Goal: Information Seeking & Learning: Learn about a topic

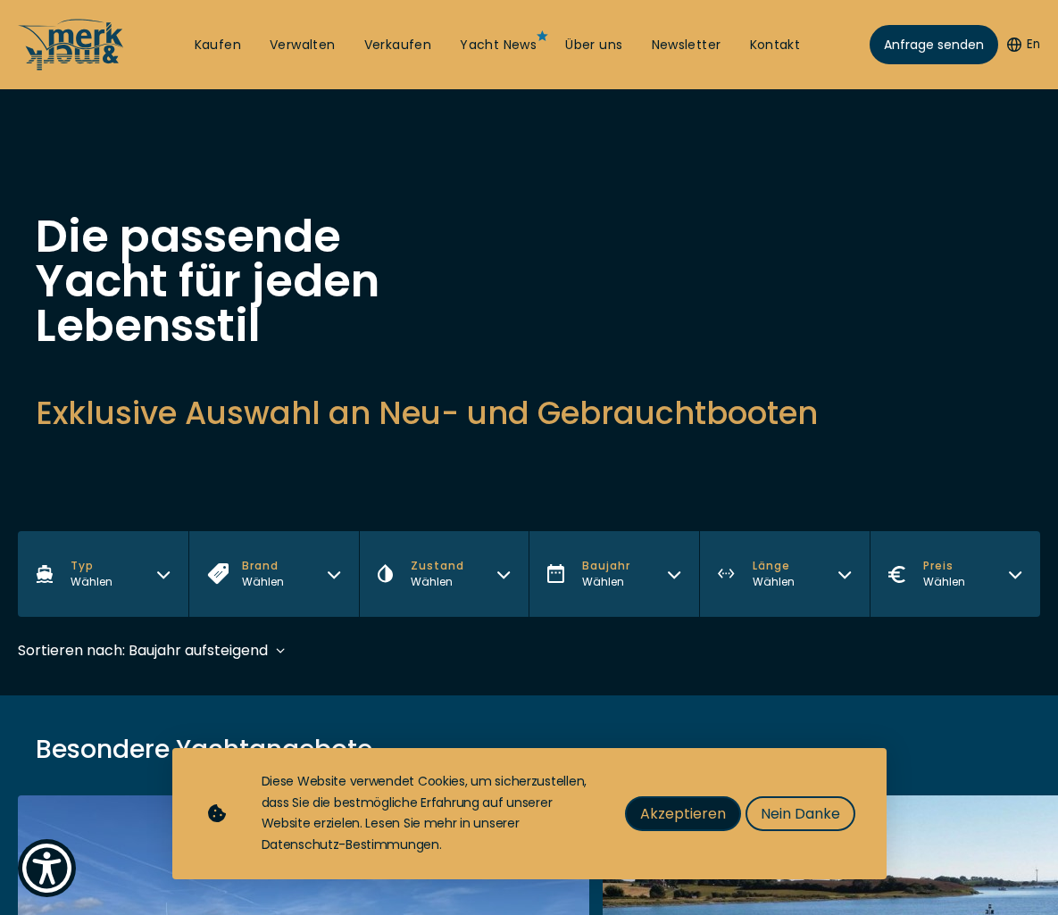
click at [661, 803] on span "Akzeptieren" at bounding box center [683, 814] width 86 height 22
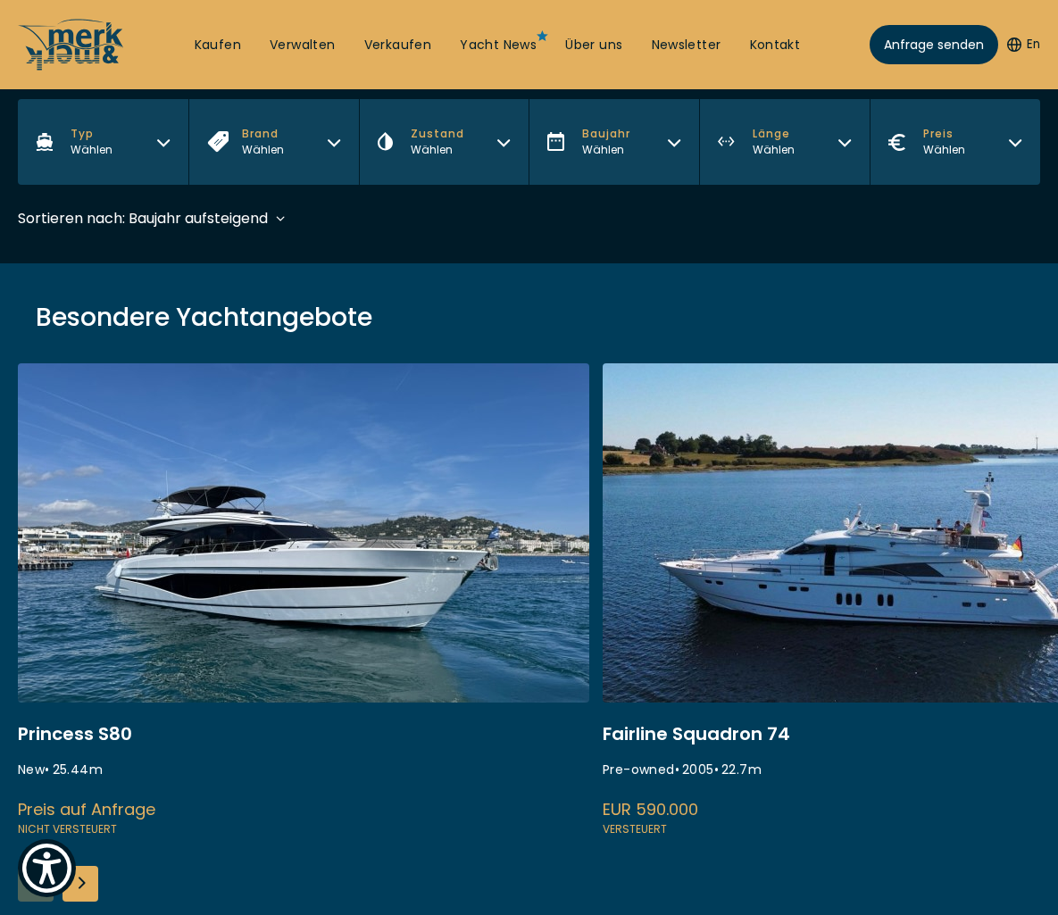
scroll to position [682, 0]
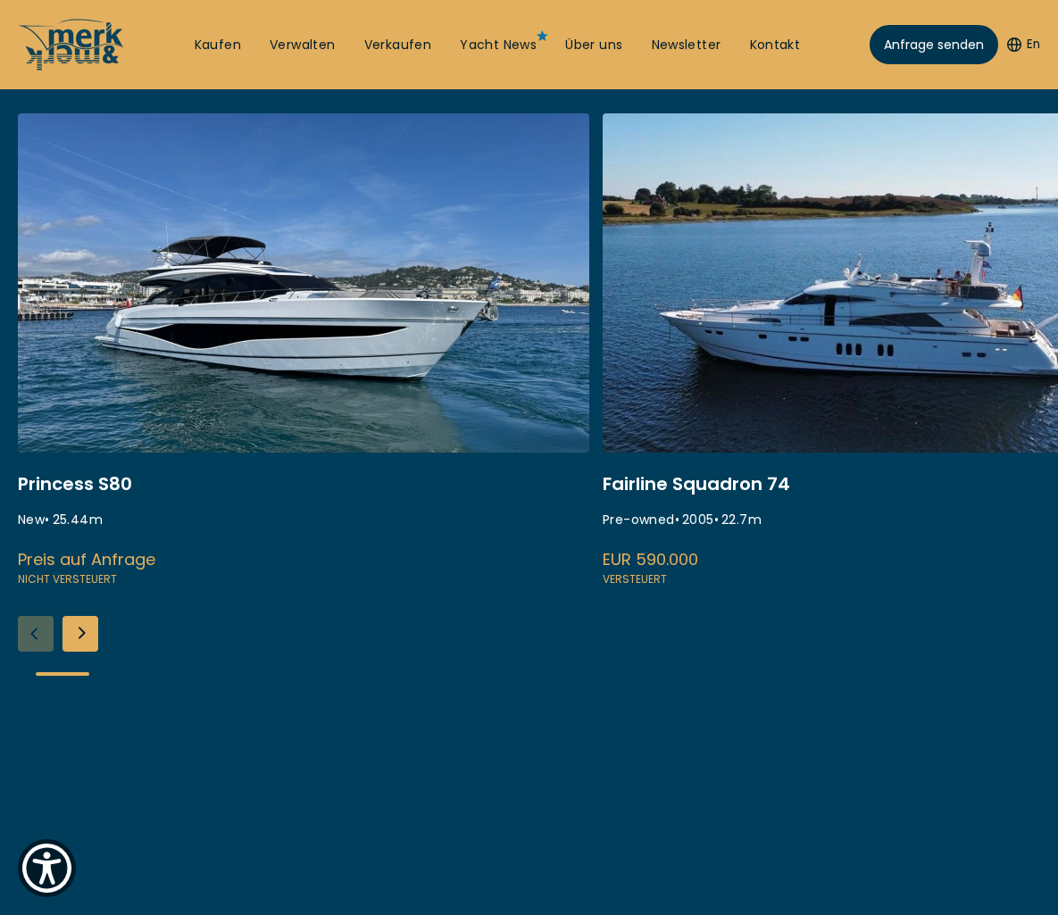
click at [403, 326] on link at bounding box center [303, 351] width 571 height 476
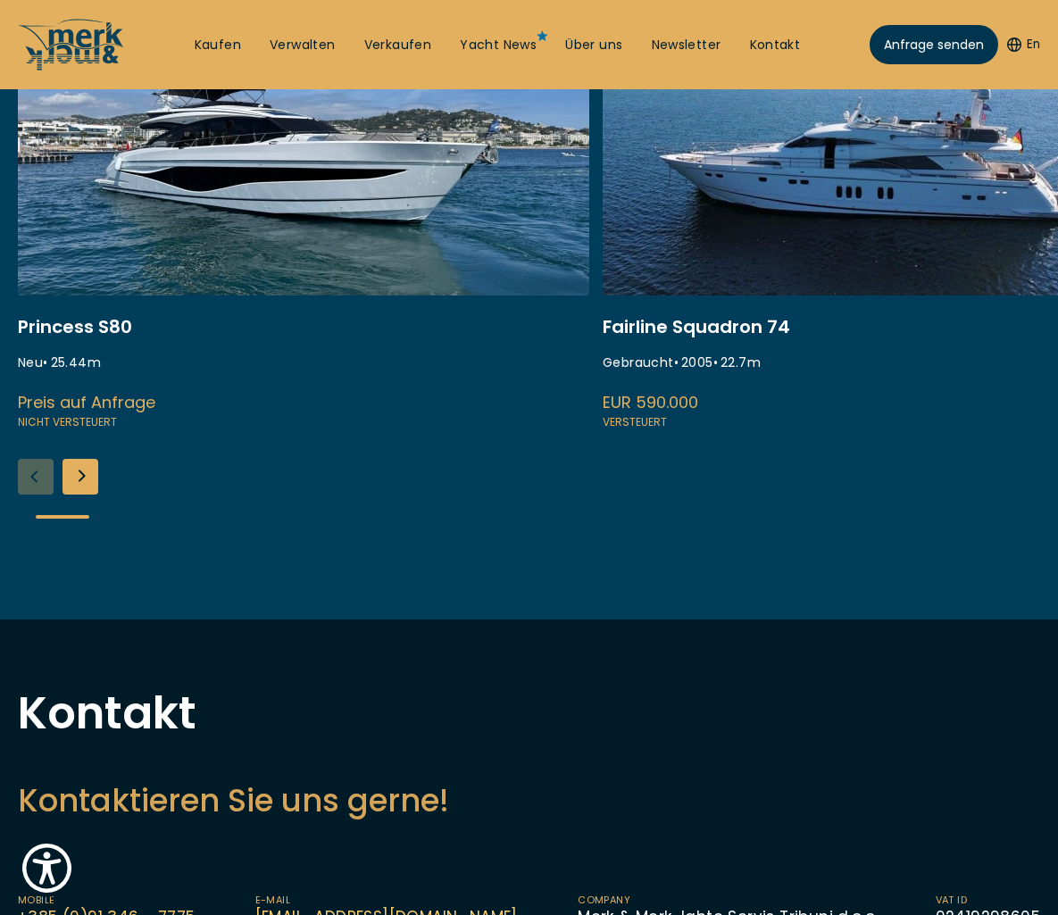
scroll to position [484, 0]
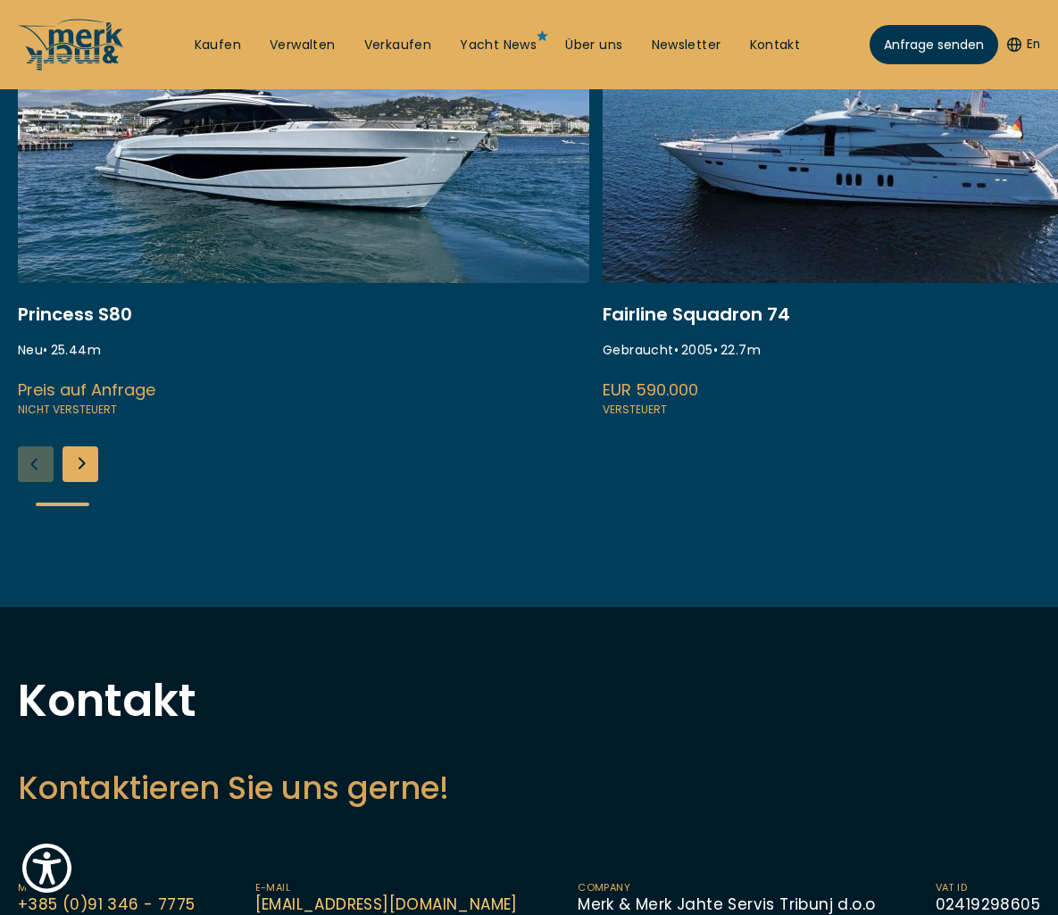
click at [97, 466] on div "Next slide" at bounding box center [80, 464] width 36 height 36
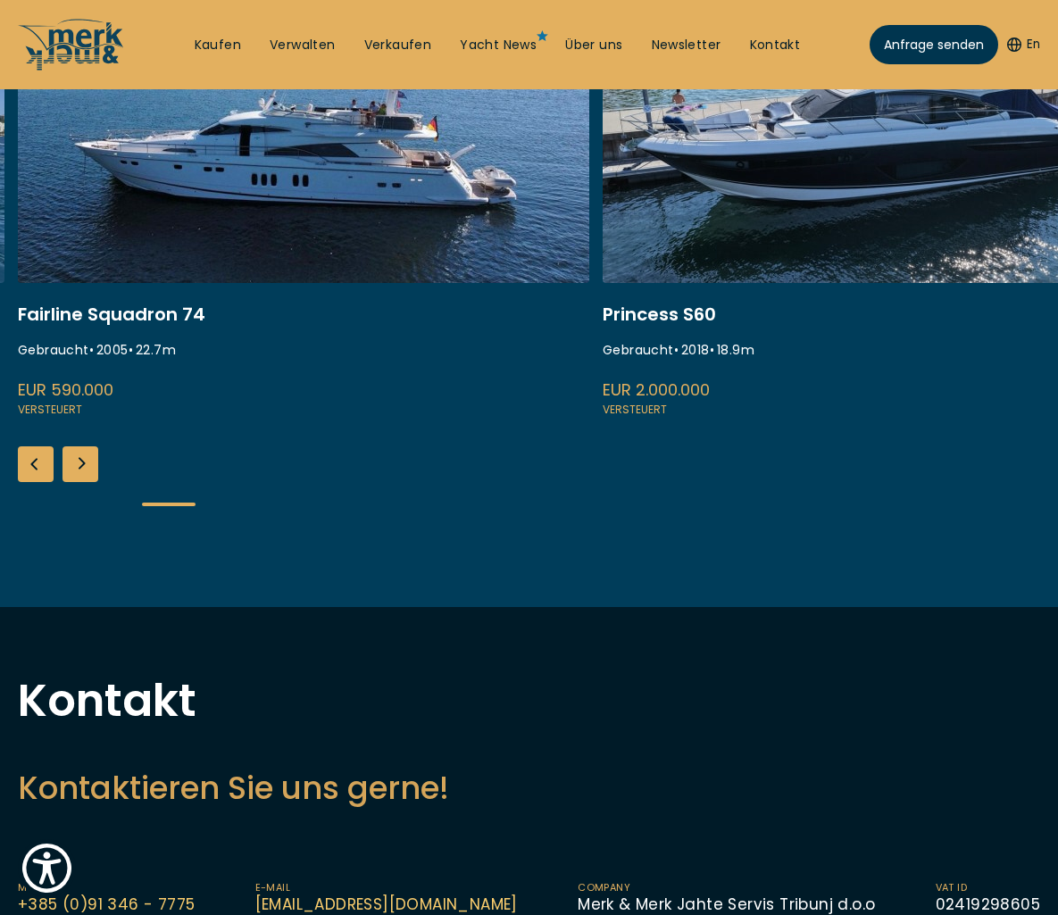
click at [222, 111] on link at bounding box center [303, 182] width 571 height 476
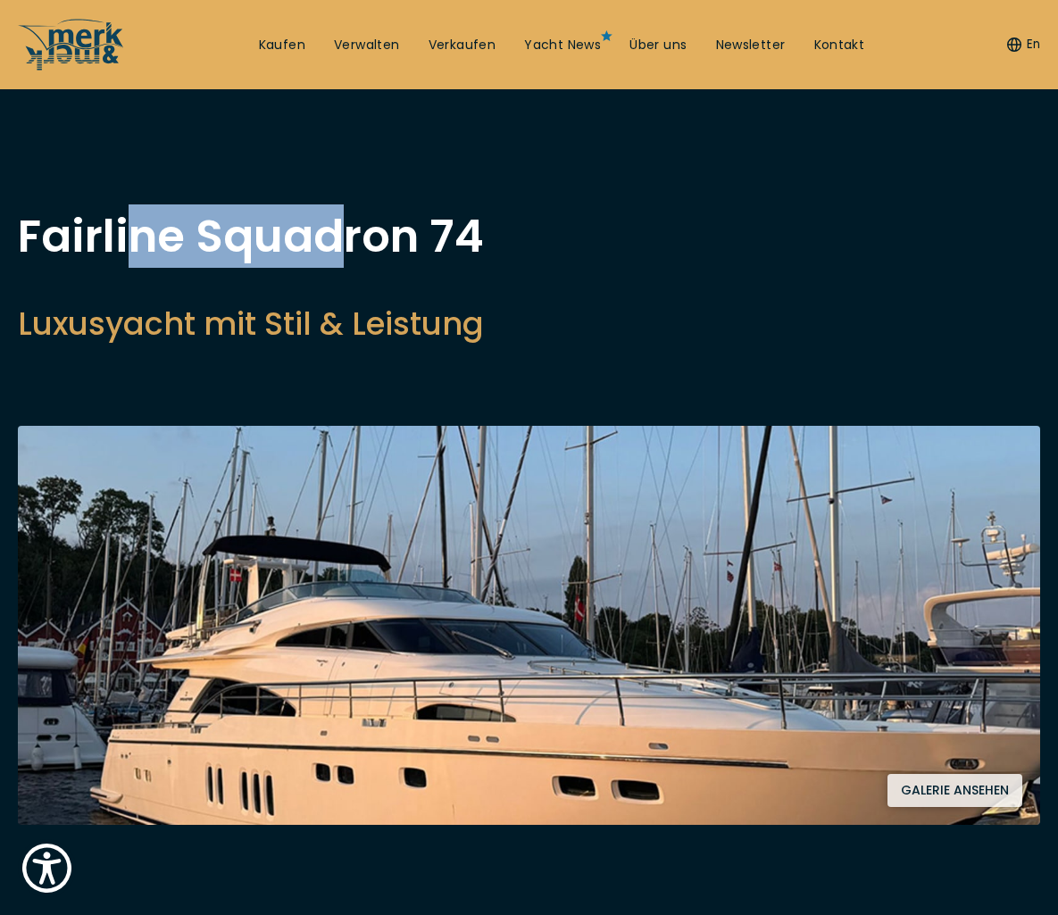
drag, startPoint x: 337, startPoint y: 237, endPoint x: 127, endPoint y: 230, distance: 209.9
click at [127, 230] on h1 "Fairline Squadron 74" at bounding box center [251, 236] width 466 height 45
click at [129, 230] on h1 "Fairline Squadron 74" at bounding box center [251, 236] width 466 height 45
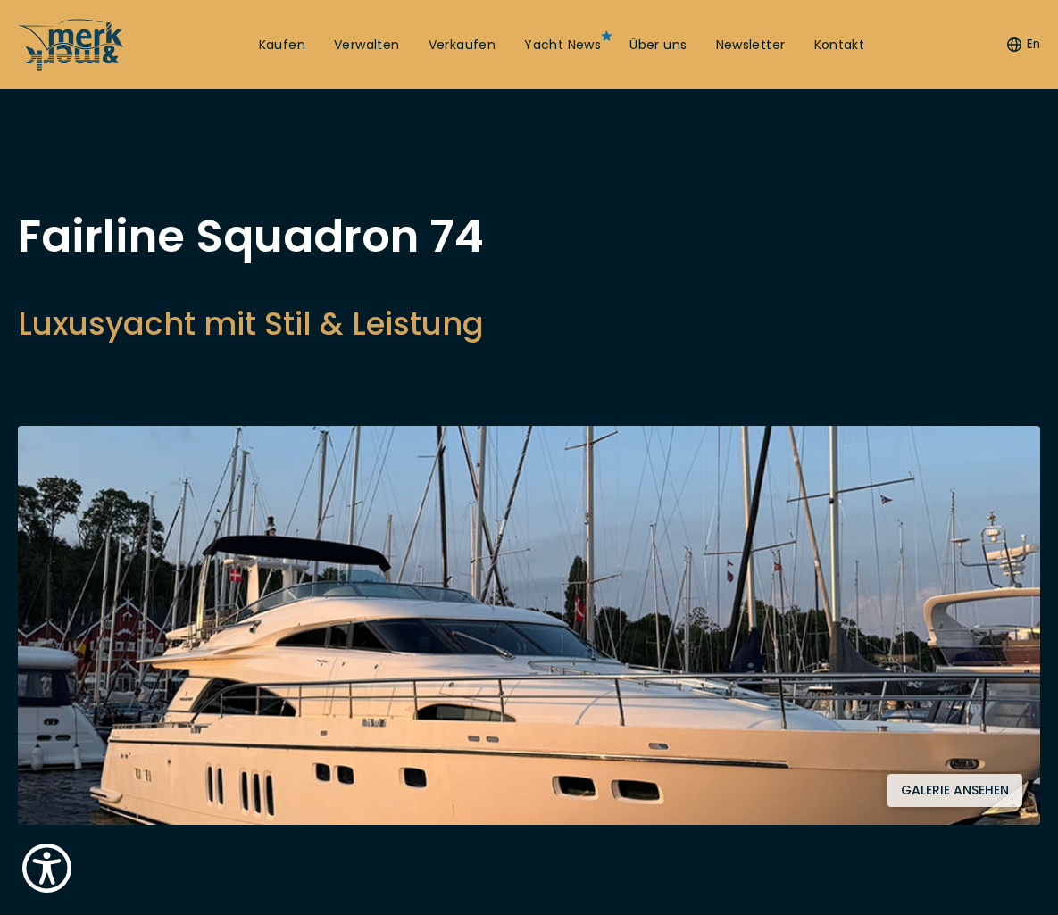
click at [129, 230] on h1 "Fairline Squadron 74" at bounding box center [251, 236] width 466 height 45
click at [566, 46] on link "Yacht News" at bounding box center [562, 46] width 77 height 18
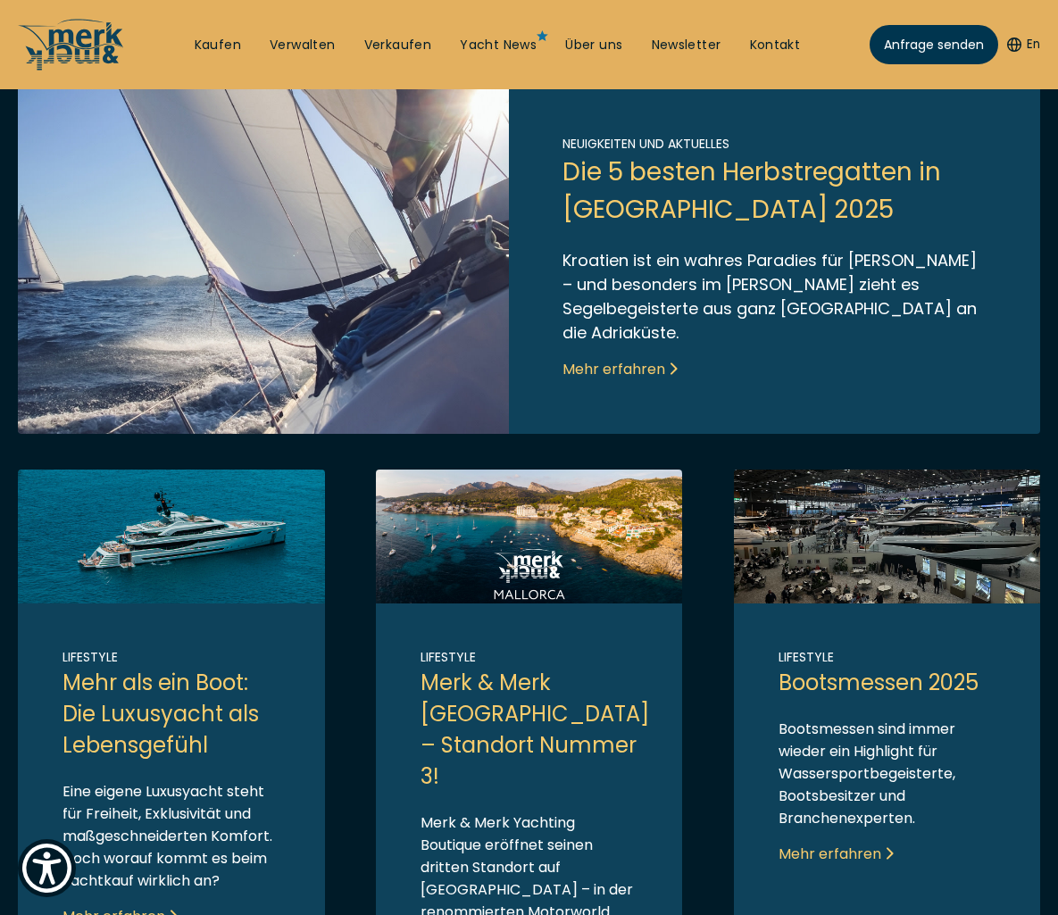
scroll to position [473, 0]
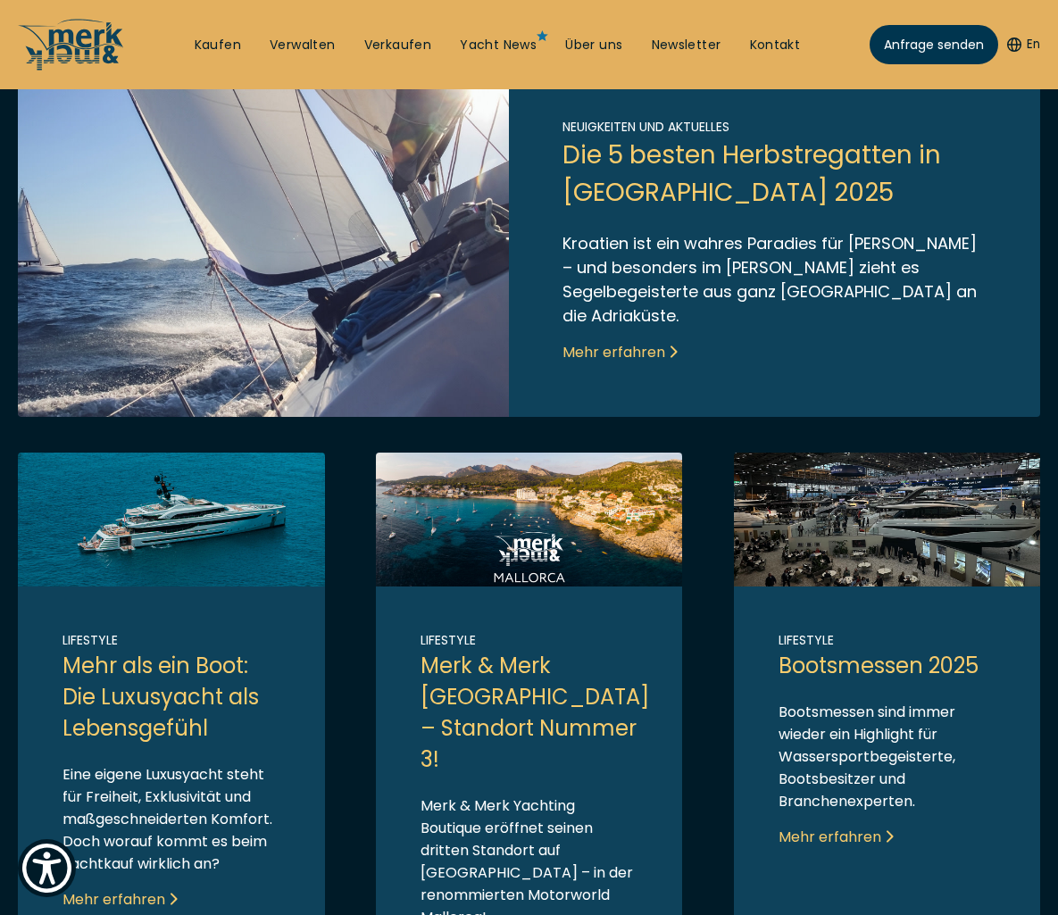
click at [164, 520] on link "Link to post" at bounding box center [171, 731] width 307 height 556
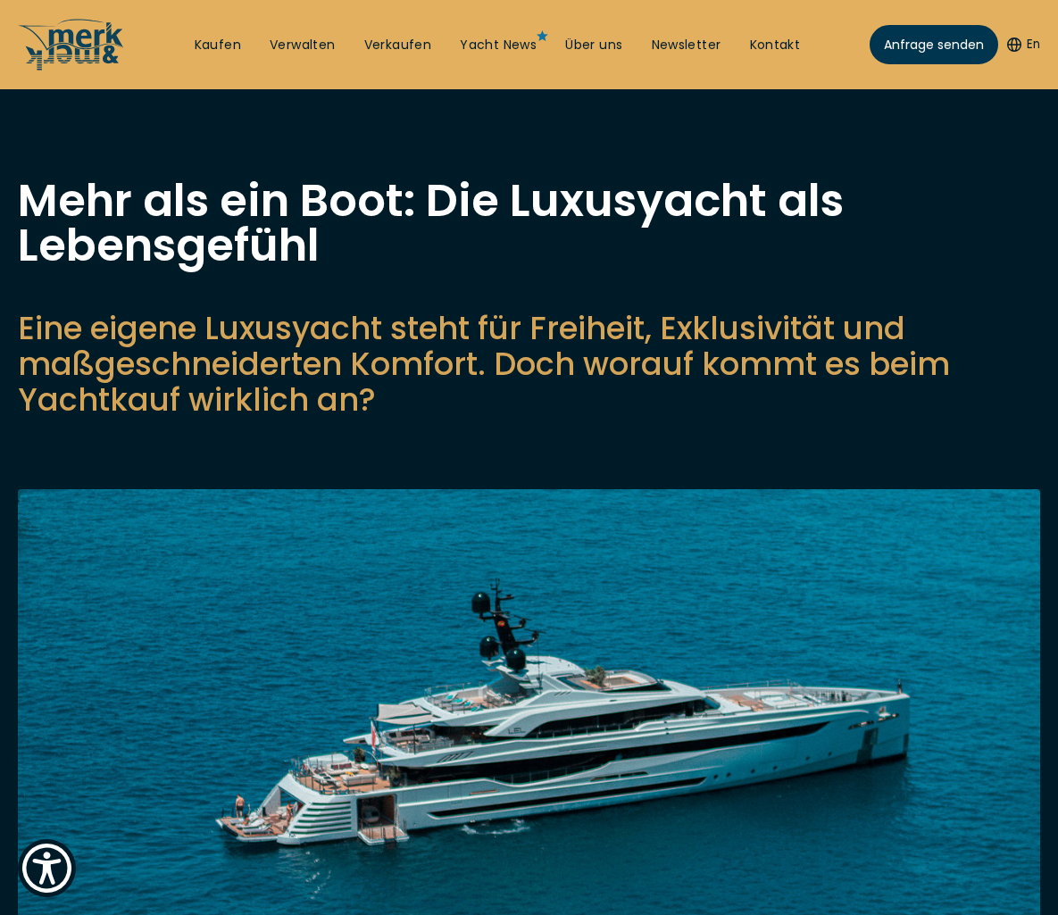
click at [162, 644] on img at bounding box center [529, 739] width 1022 height 500
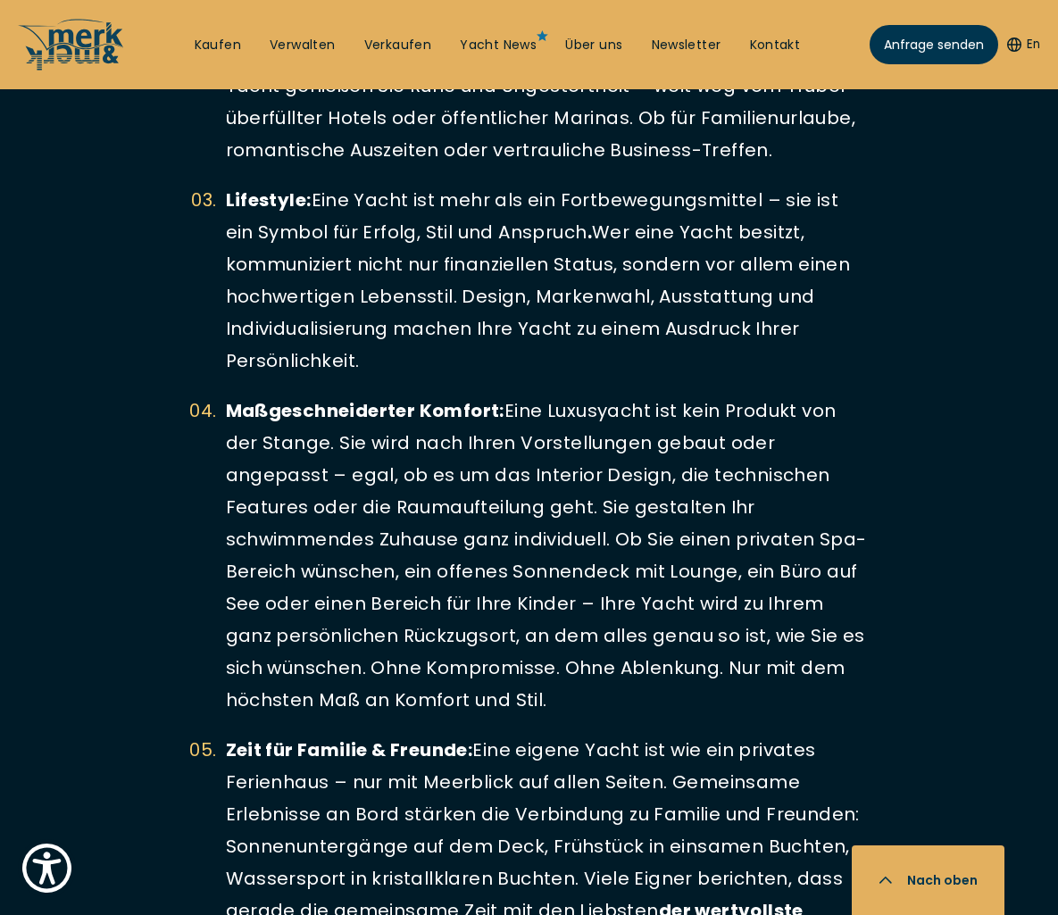
scroll to position [4172, 0]
